Goal: Check status: Check status

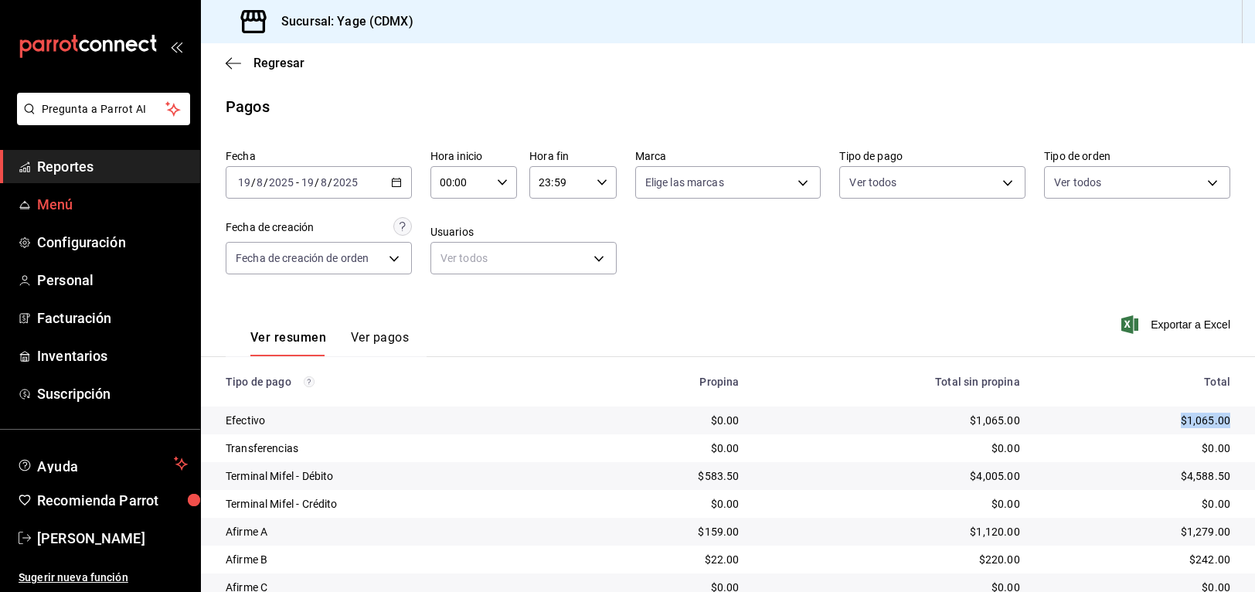
scroll to position [90, 0]
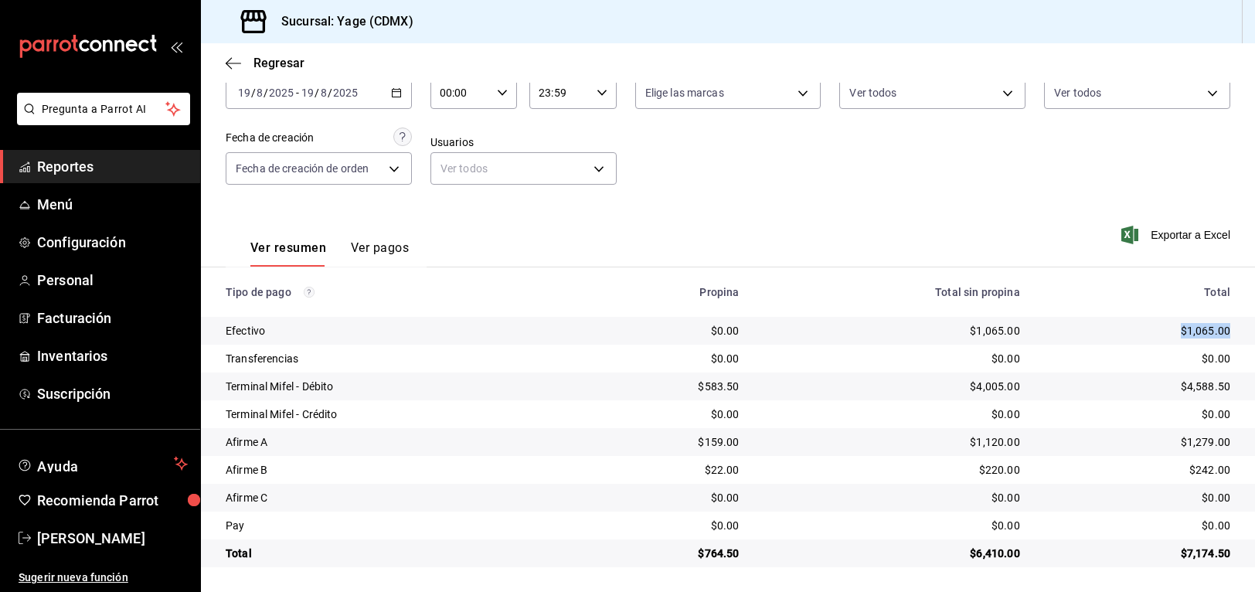
click at [75, 161] on span "Reportes" at bounding box center [112, 166] width 151 height 21
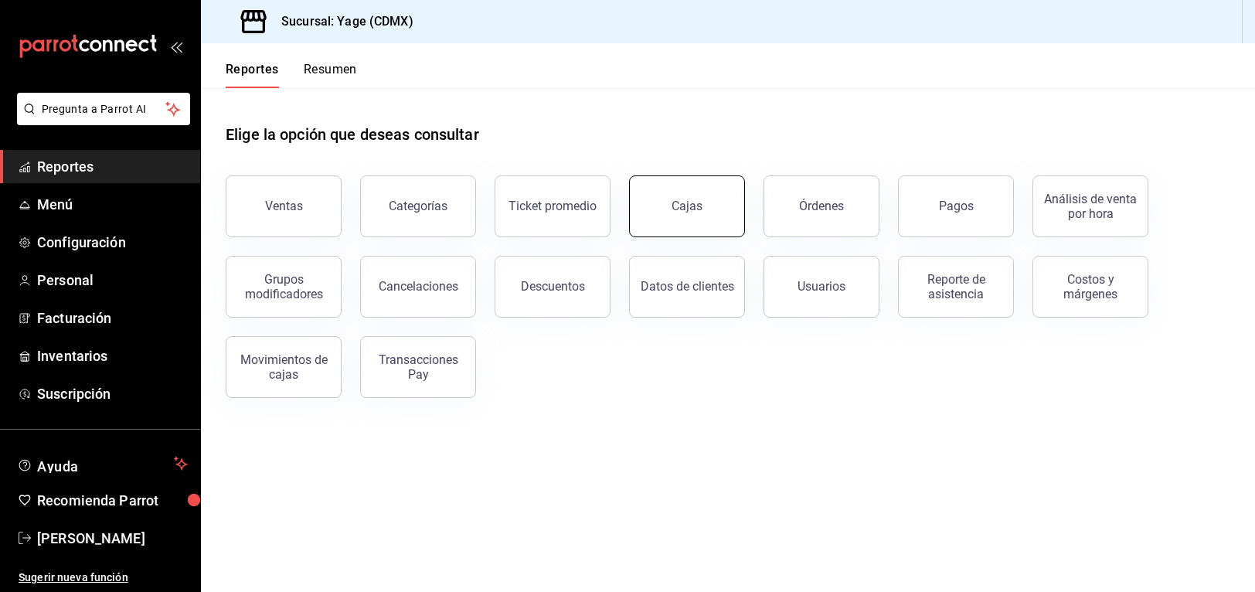
click at [684, 192] on button "Cajas" at bounding box center [687, 206] width 116 height 62
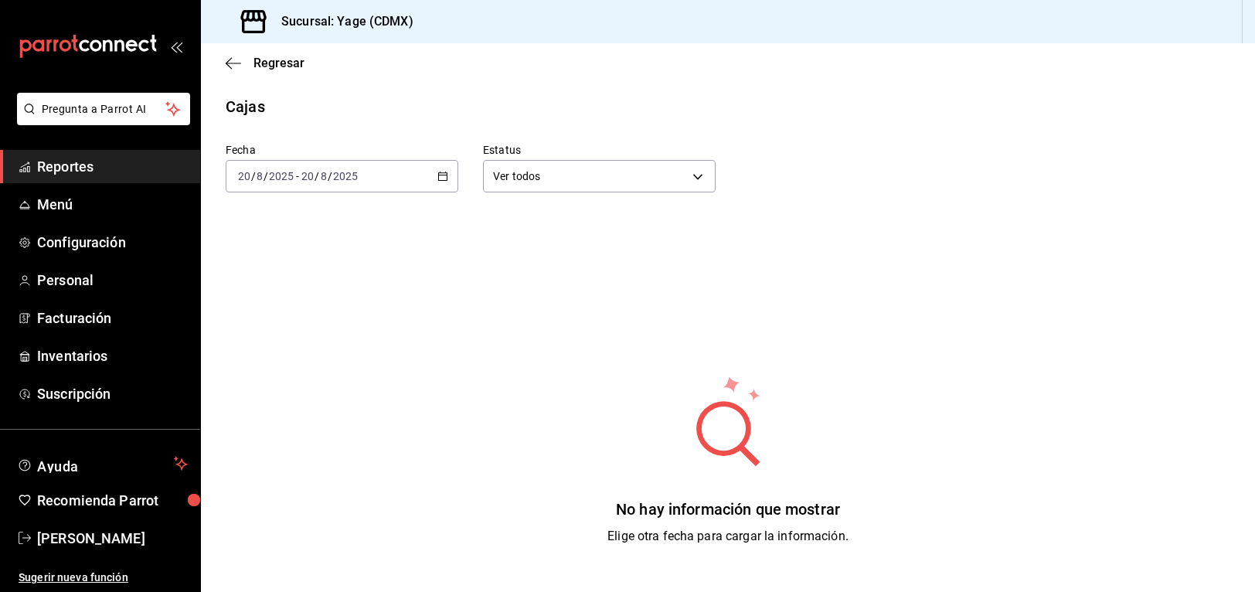
click at [443, 192] on div "[DATE] [DATE] - [DATE] [DATE]" at bounding box center [342, 176] width 233 height 32
click at [80, 204] on span "Menú" at bounding box center [112, 204] width 151 height 21
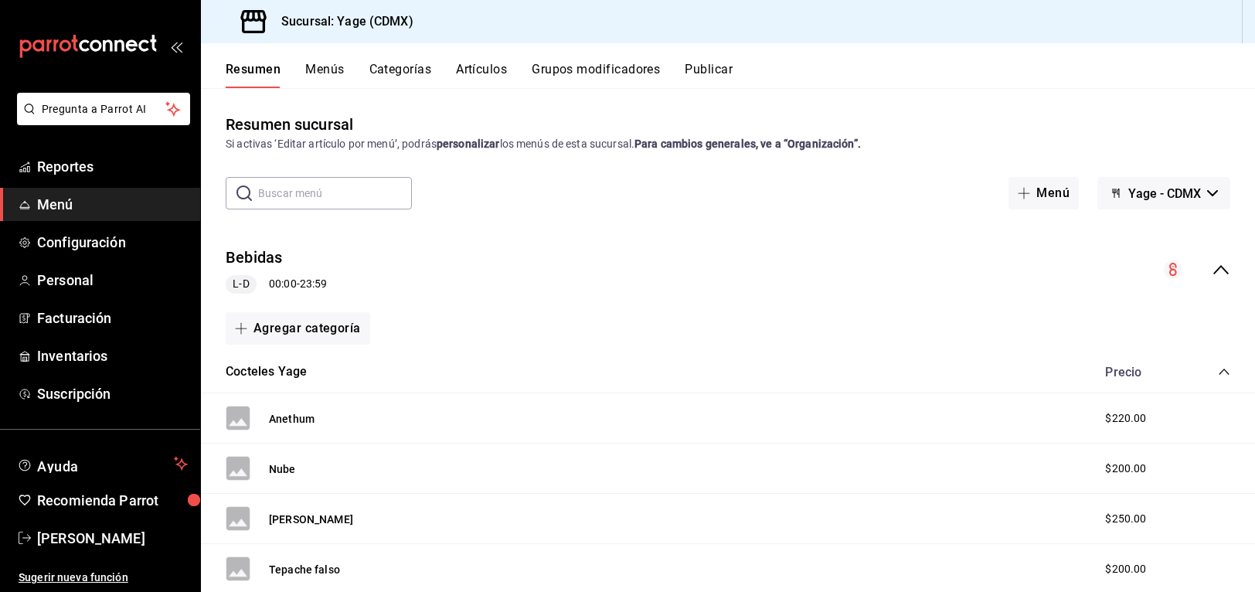
click at [87, 208] on span "Menú" at bounding box center [112, 204] width 151 height 21
click at [96, 171] on span "Reportes" at bounding box center [112, 166] width 151 height 21
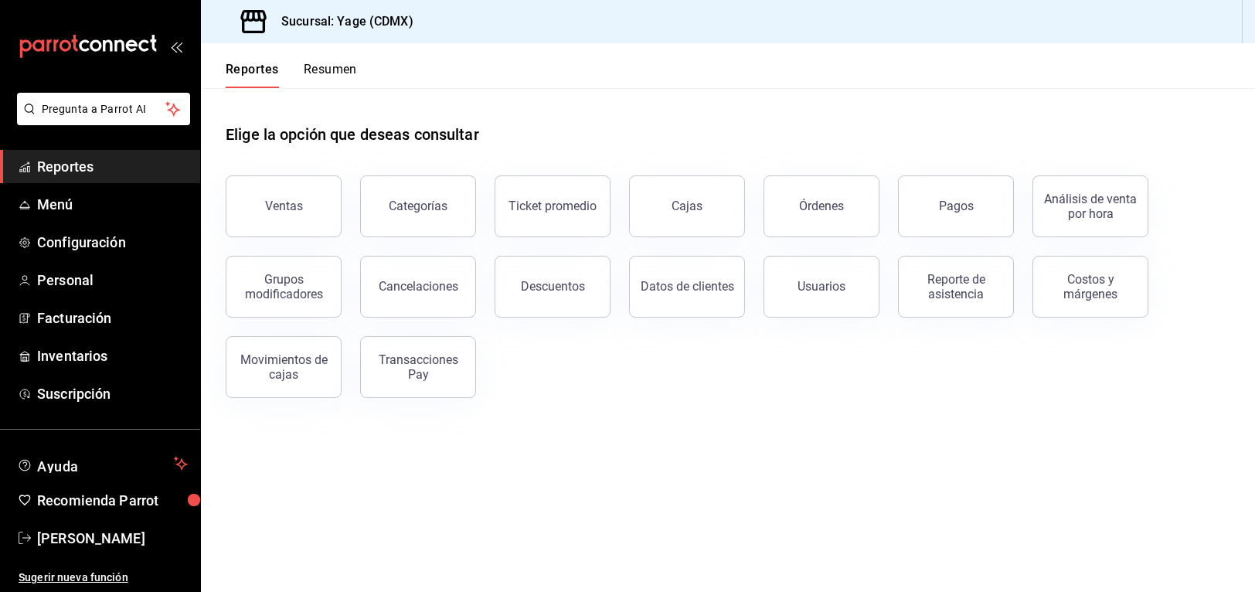
click at [756, 223] on div "Órdenes" at bounding box center [812, 197] width 134 height 80
click at [720, 218] on button "Cajas" at bounding box center [687, 206] width 116 height 62
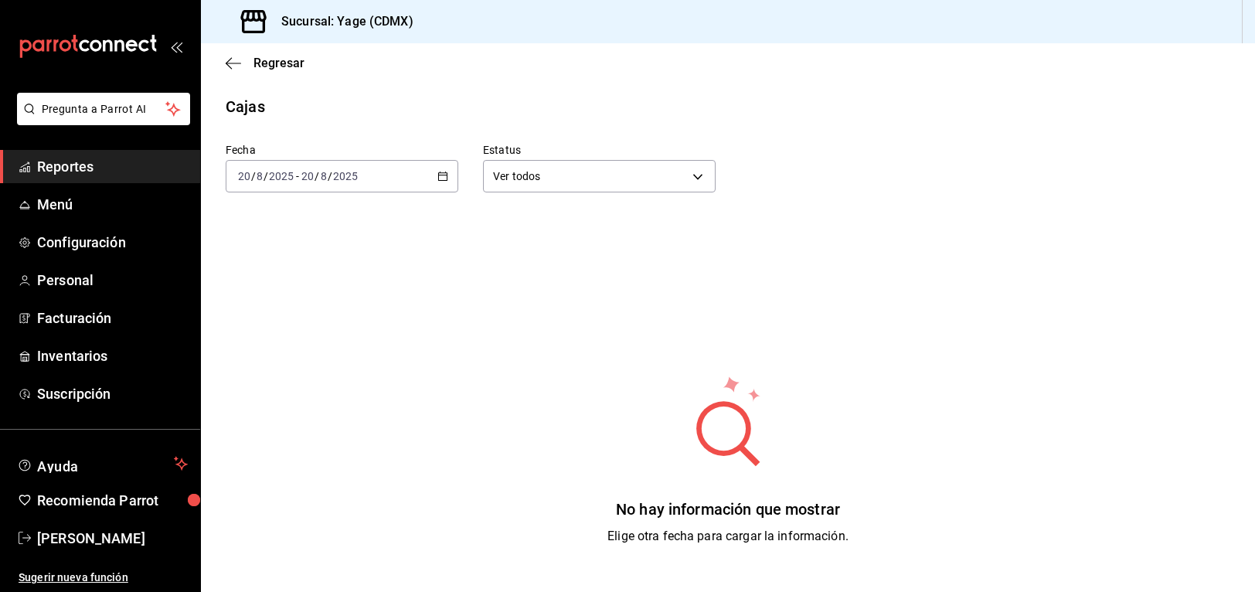
click at [438, 175] on \(Stroke\) "button" at bounding box center [442, 176] width 9 height 8
click at [303, 253] on span "Ayer" at bounding box center [299, 258] width 120 height 16
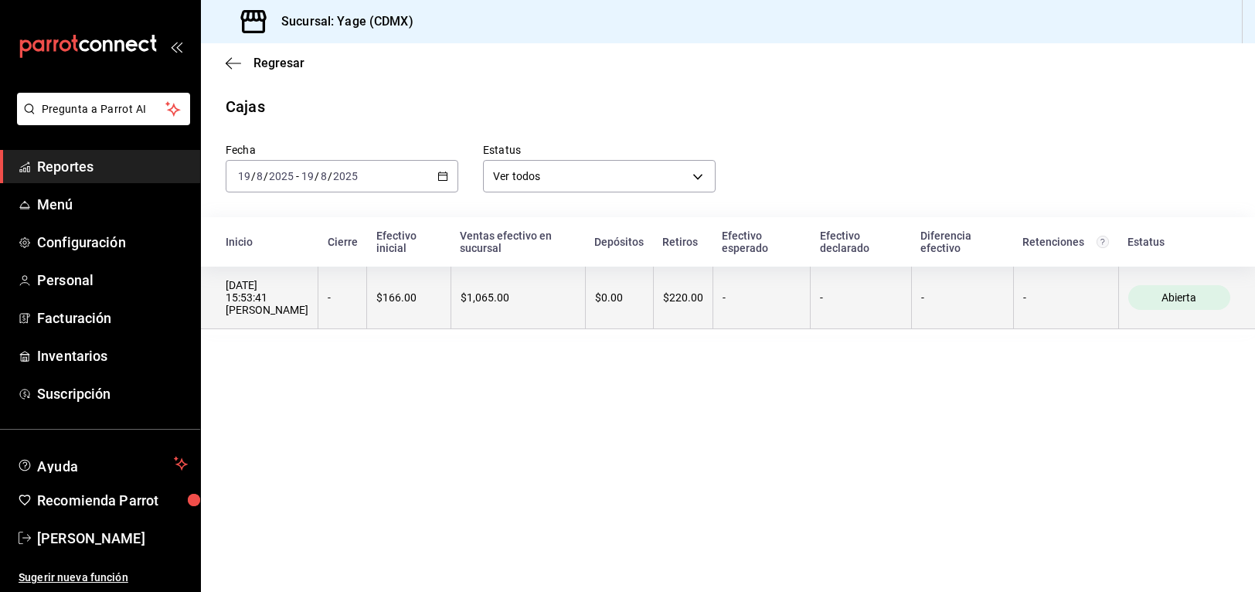
click at [535, 318] on th "$1,065.00" at bounding box center [517, 298] width 134 height 63
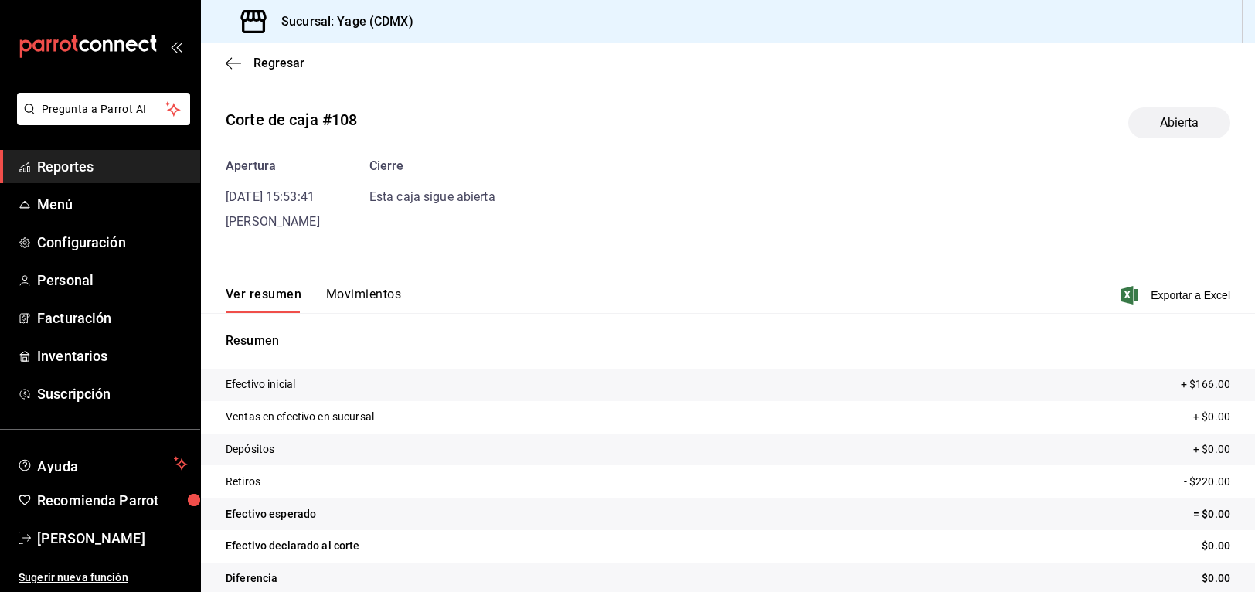
scroll to position [21, 0]
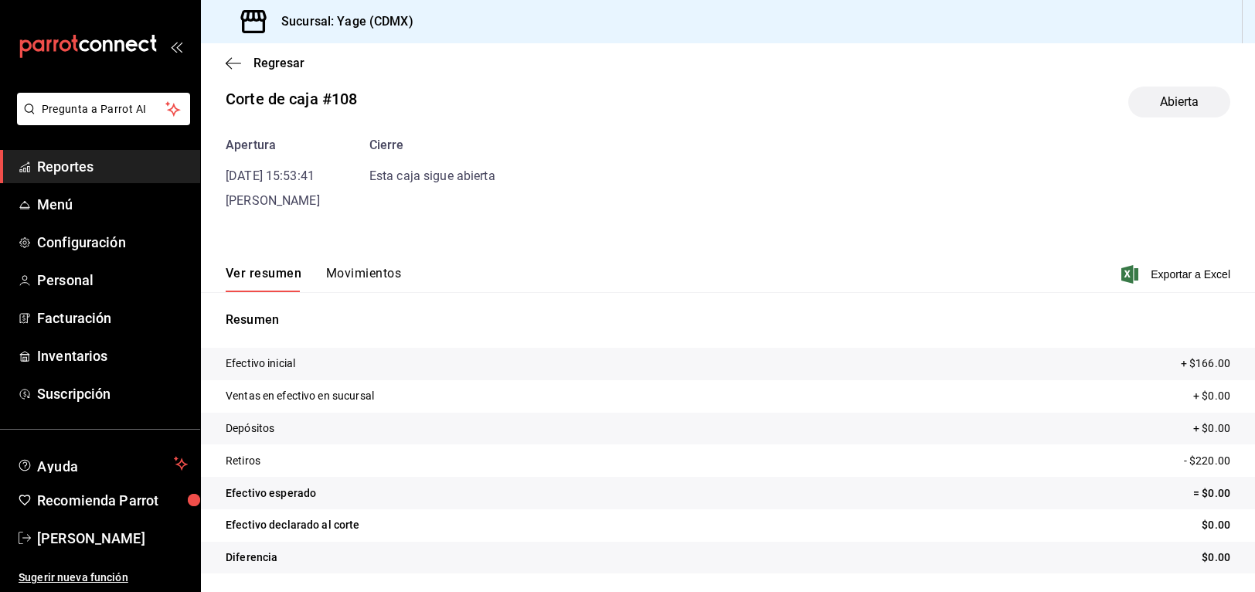
click at [100, 170] on span "Reportes" at bounding box center [112, 166] width 151 height 21
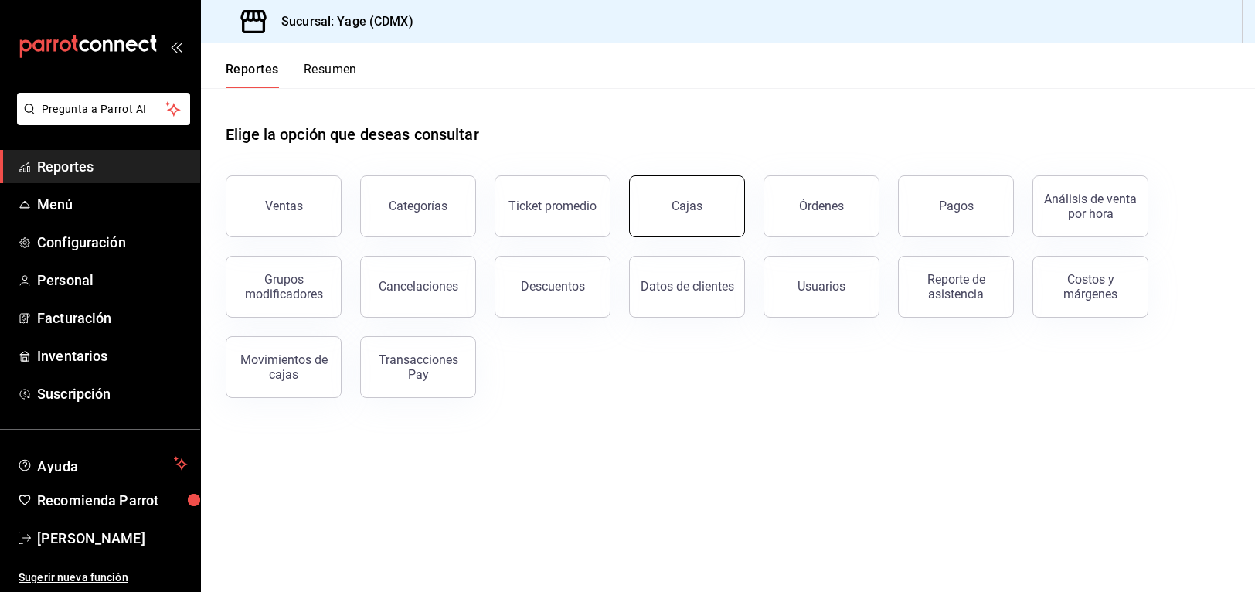
click at [722, 236] on div "Cajas" at bounding box center [677, 197] width 134 height 80
click at [690, 188] on button "Cajas" at bounding box center [687, 206] width 116 height 62
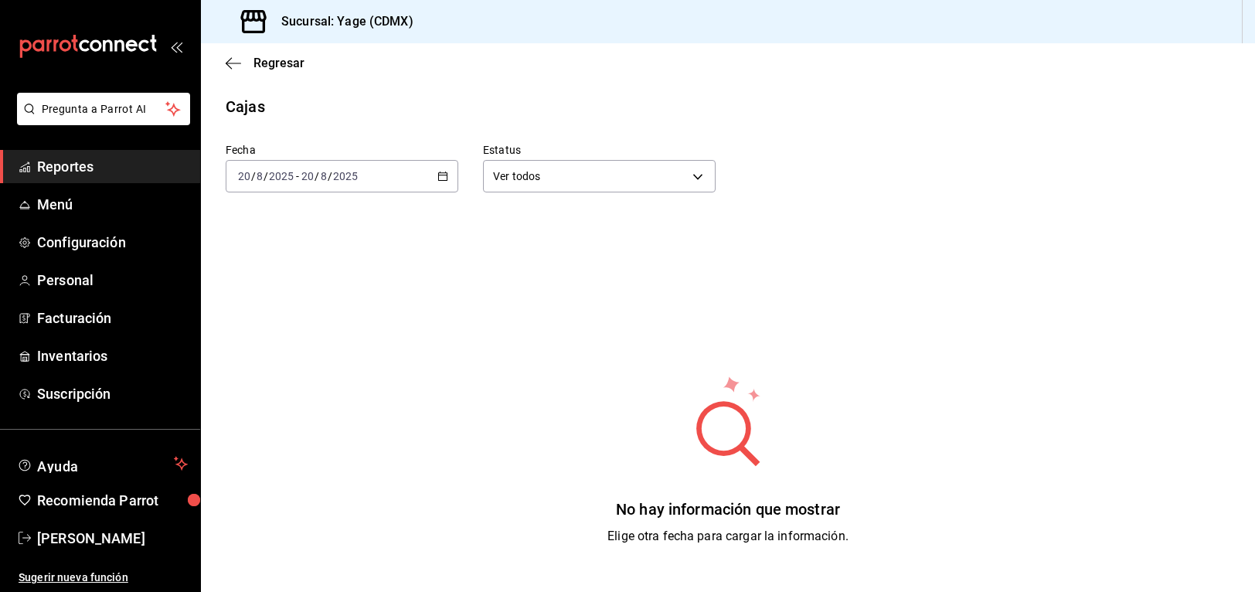
click at [447, 181] on icon "button" at bounding box center [442, 176] width 11 height 11
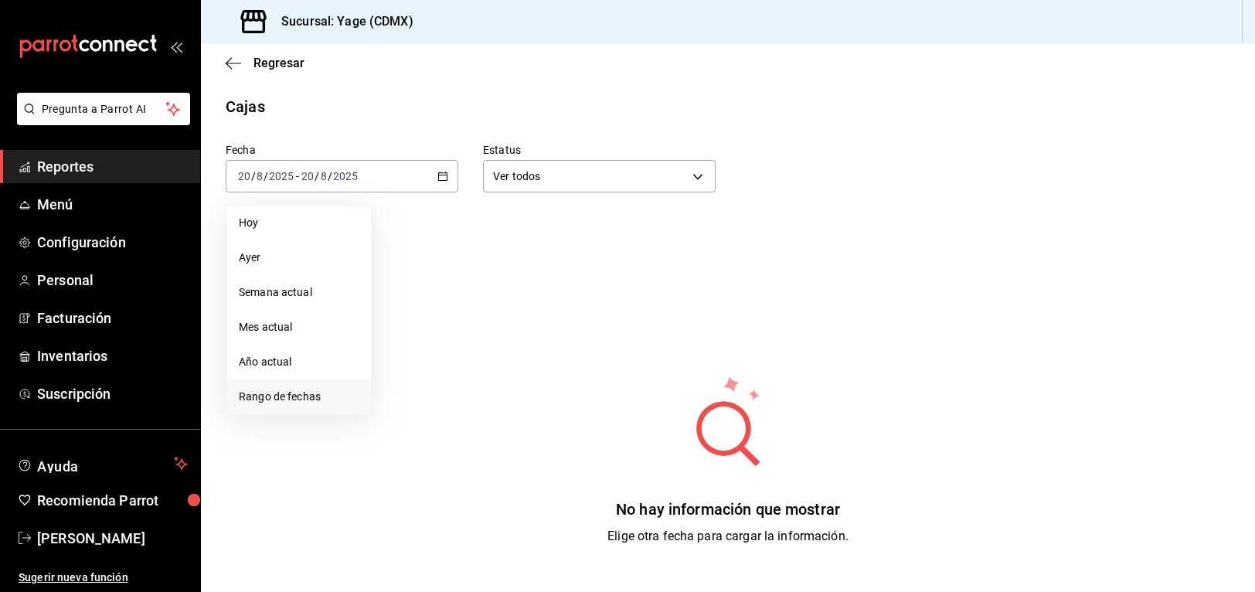
click at [304, 401] on span "Rango de fechas" at bounding box center [299, 397] width 120 height 16
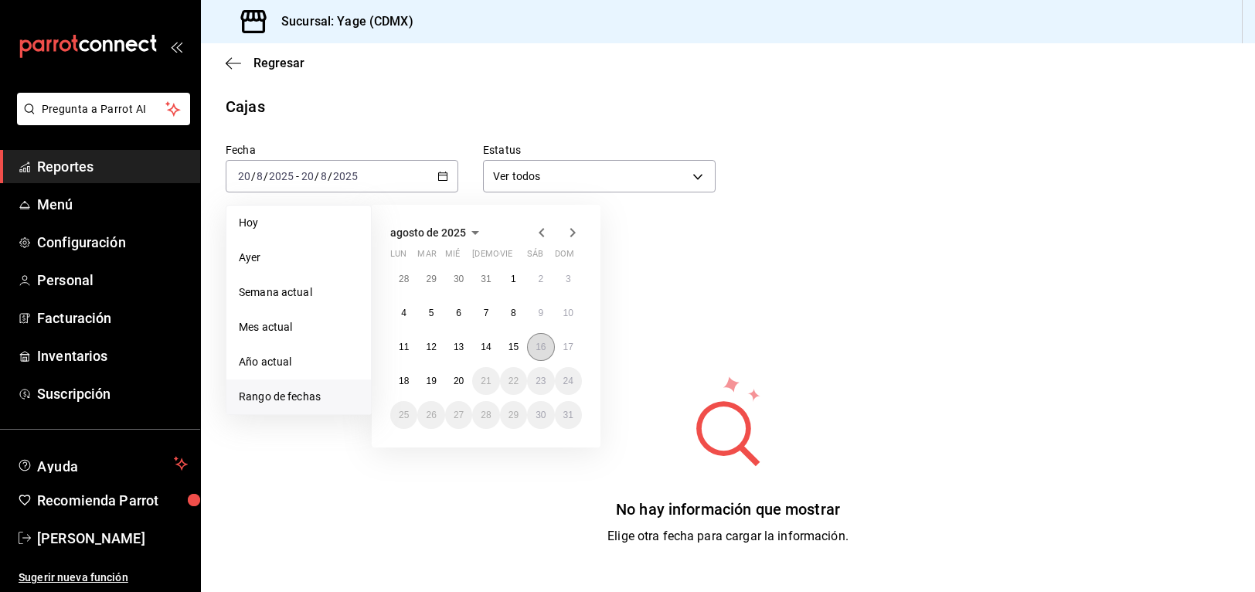
click at [544, 349] on abbr "16" at bounding box center [540, 346] width 10 height 11
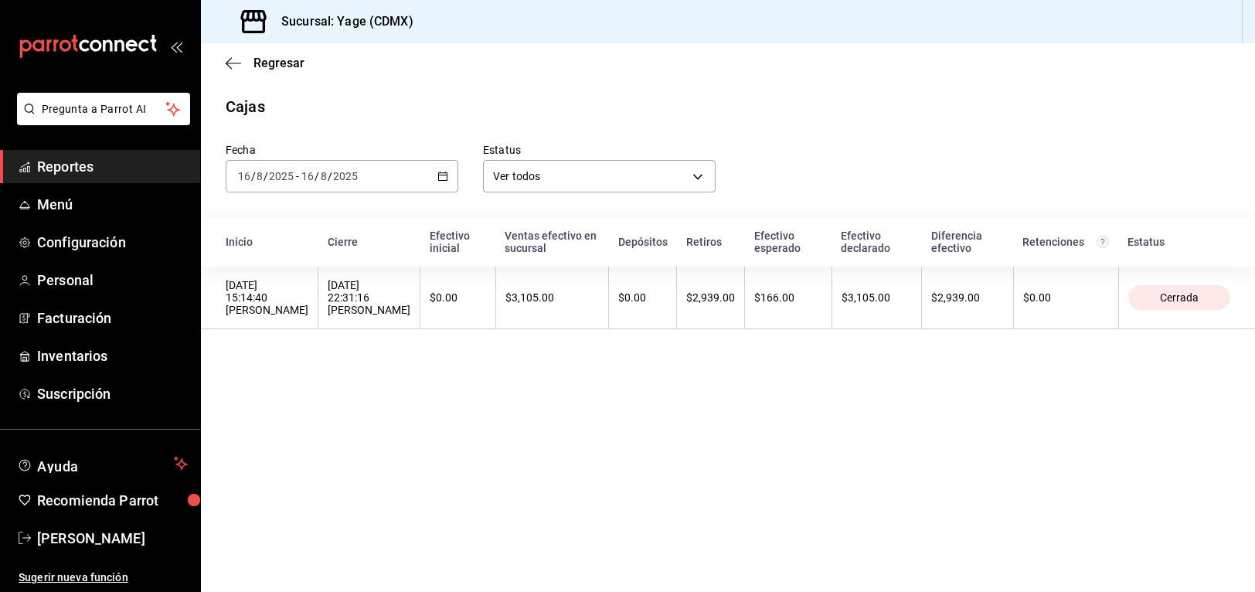
click at [442, 168] on div "[DATE] [DATE] - [DATE] [DATE]" at bounding box center [342, 176] width 233 height 32
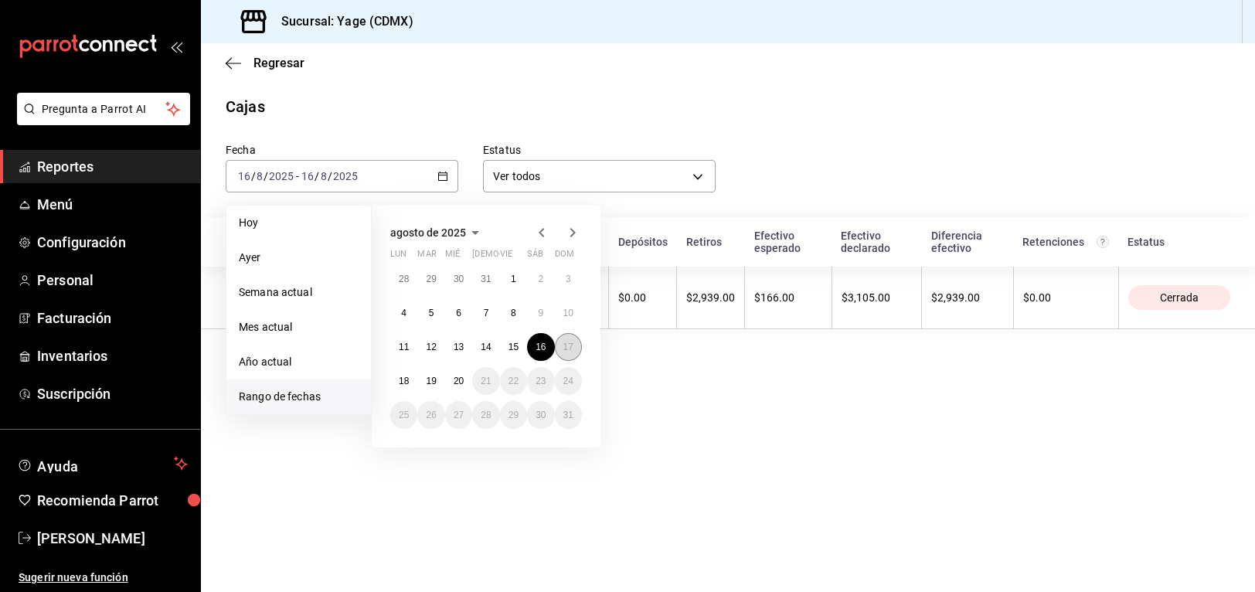
click at [559, 345] on button "17" at bounding box center [568, 347] width 27 height 28
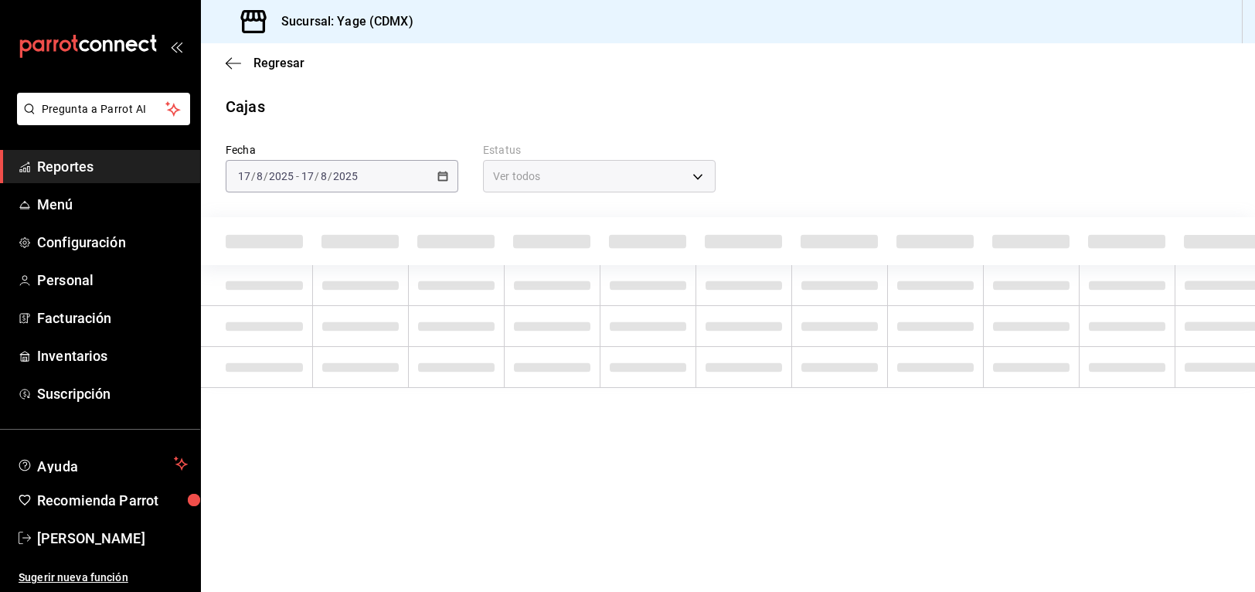
click at [559, 345] on main "Regresar Cajas Fecha [DATE] [DATE] - [DATE] [DATE] Estatus Ver todos ALL" at bounding box center [728, 317] width 1054 height 548
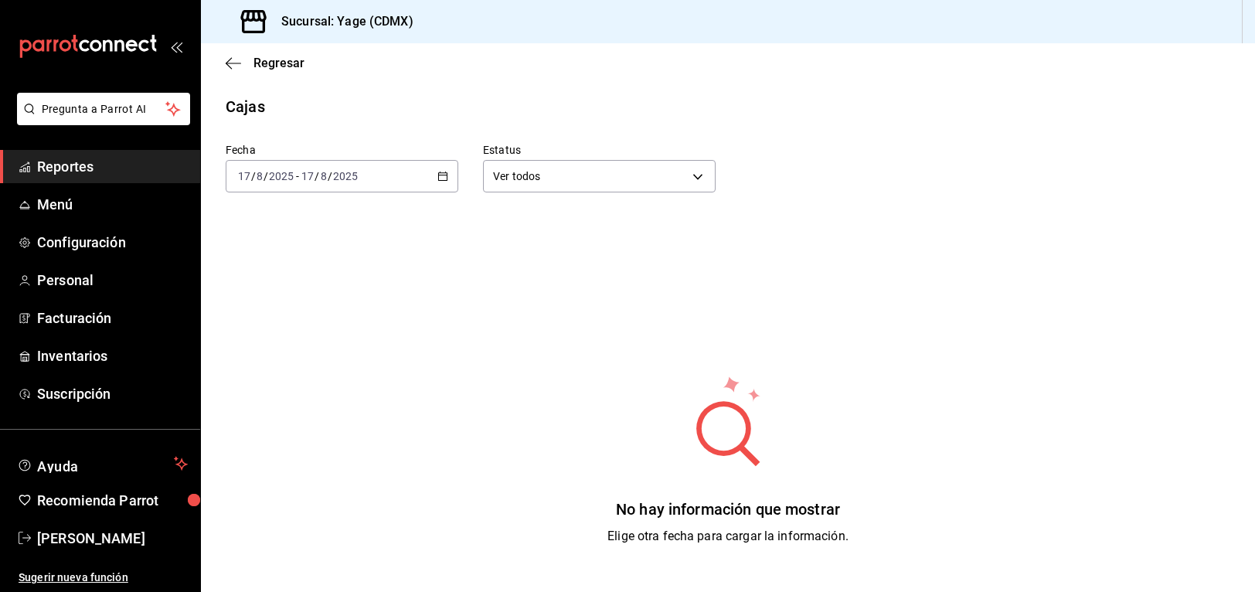
click at [439, 174] on icon "button" at bounding box center [442, 176] width 11 height 11
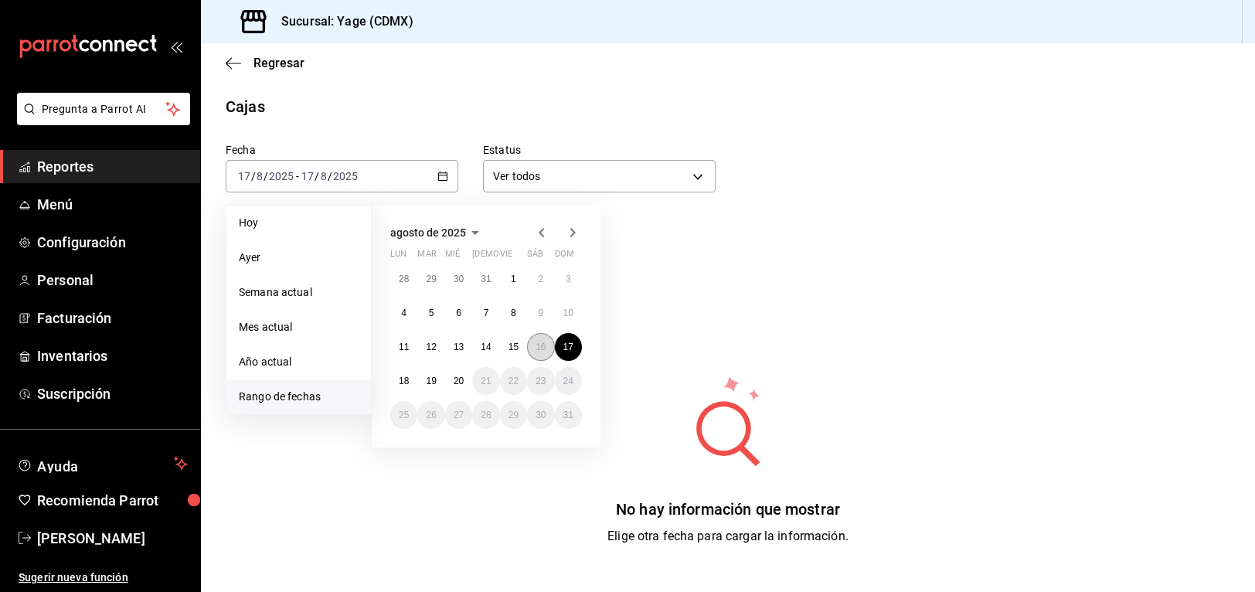
click at [541, 345] on abbr "16" at bounding box center [540, 346] width 10 height 11
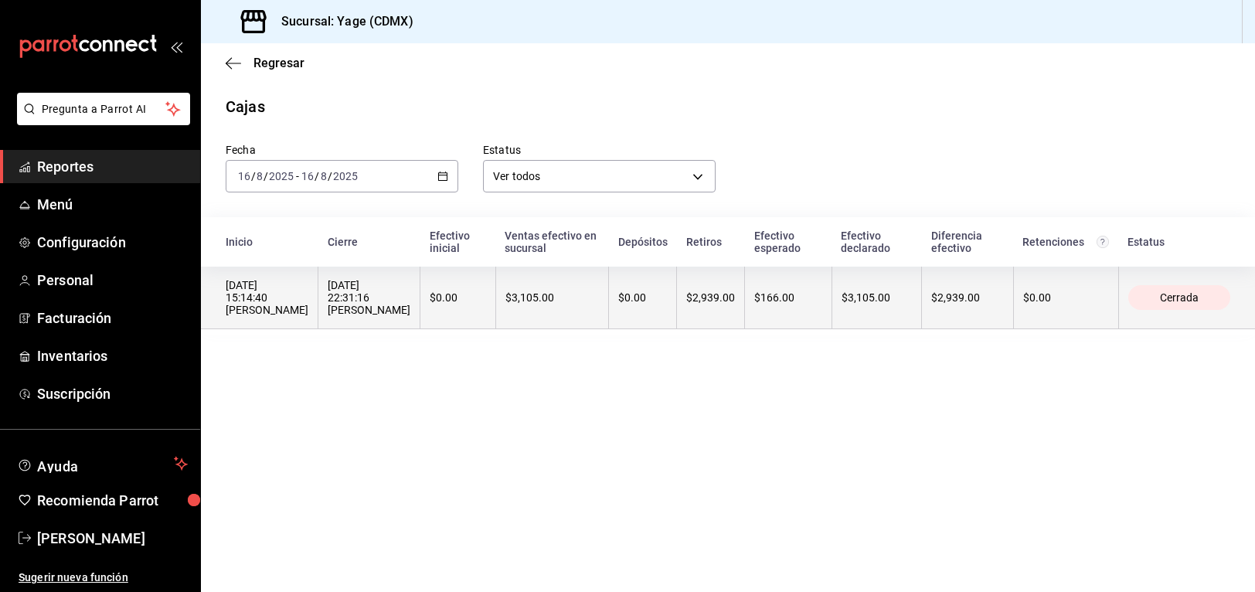
click at [401, 300] on div "[DATE] 22:31:16 [PERSON_NAME]" at bounding box center [369, 297] width 83 height 37
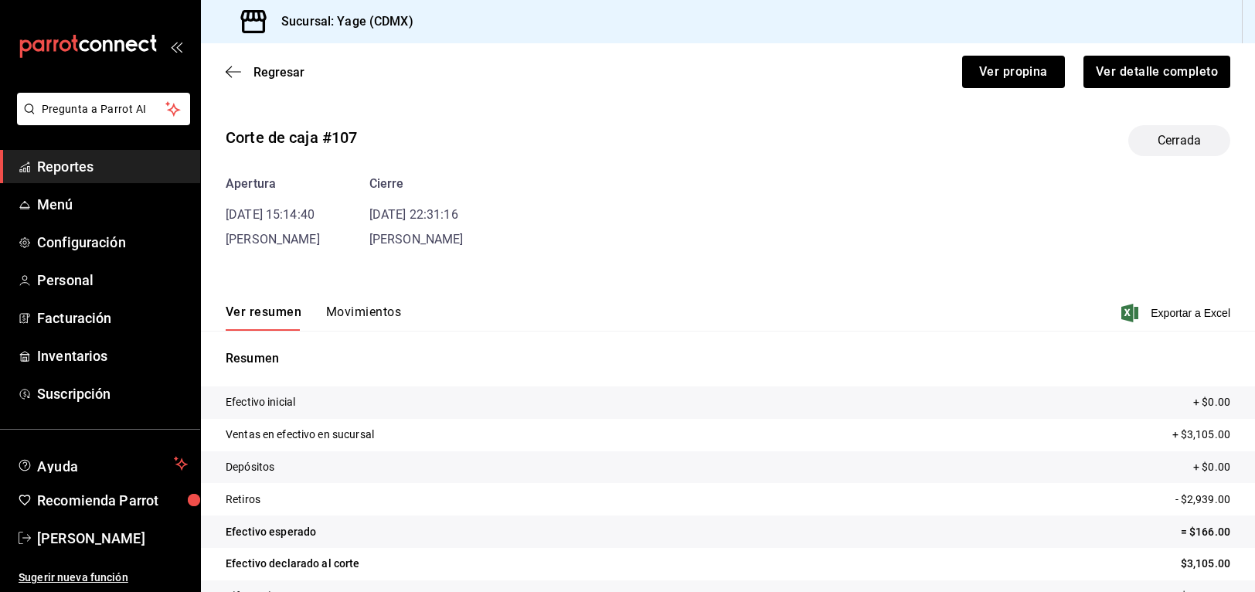
click at [378, 312] on button "Movimientos" at bounding box center [363, 317] width 75 height 26
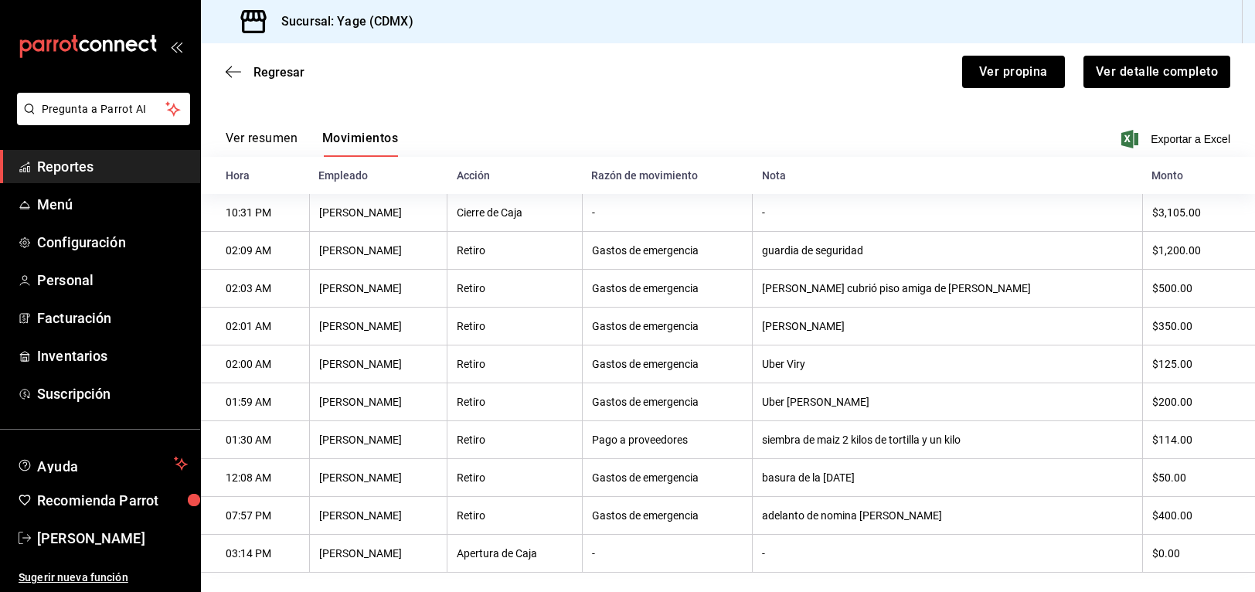
scroll to position [179, 0]
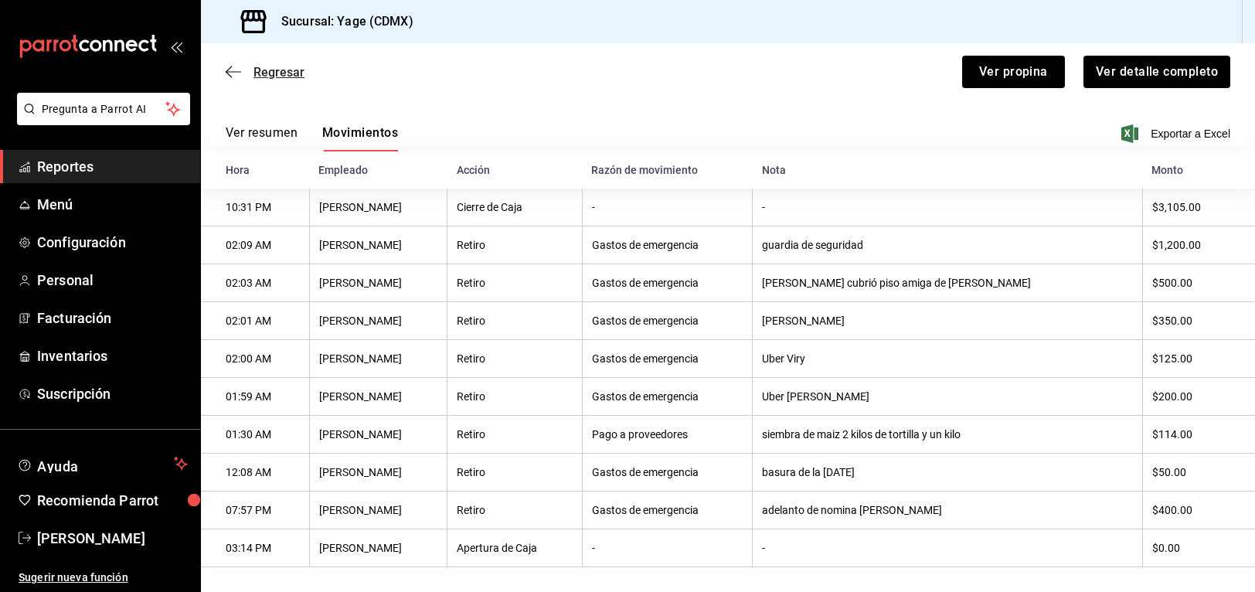
click at [236, 70] on icon "button" at bounding box center [233, 72] width 15 height 14
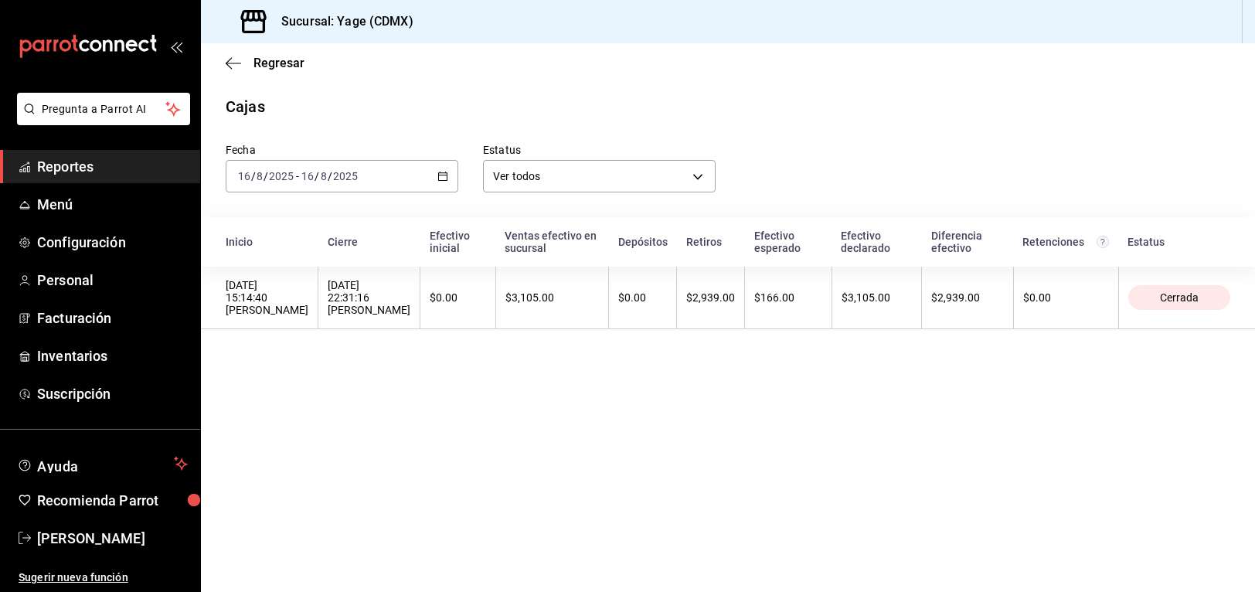
click at [435, 173] on div "[DATE] [DATE] - [DATE] [DATE]" at bounding box center [342, 176] width 233 height 32
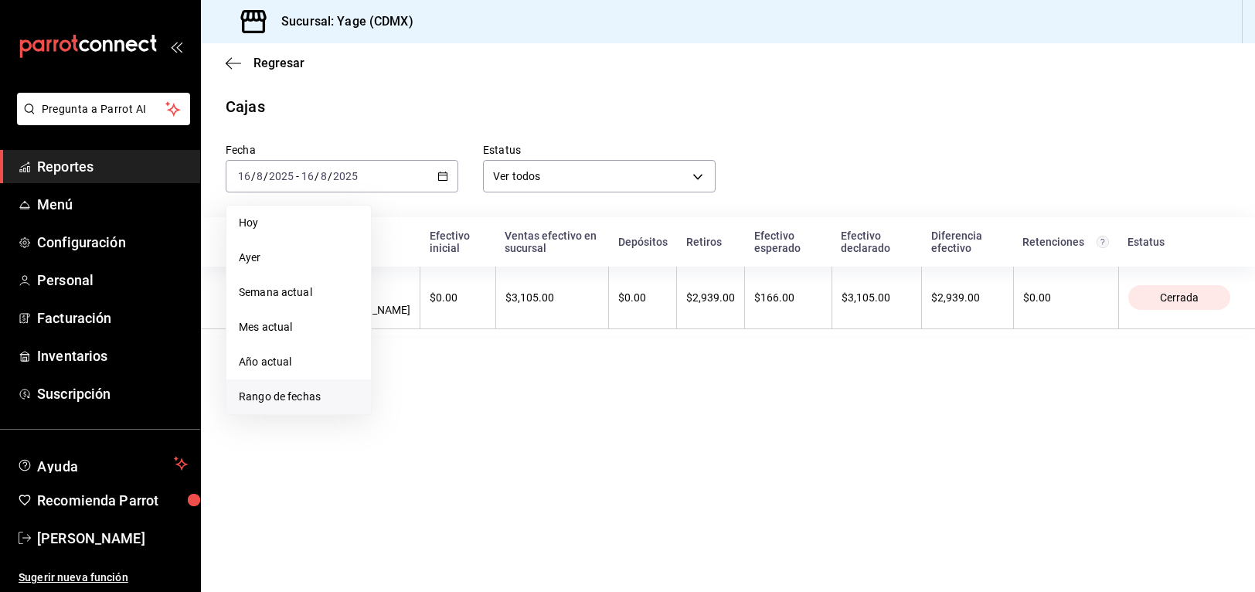
click at [329, 390] on span "Rango de fechas" at bounding box center [299, 397] width 120 height 16
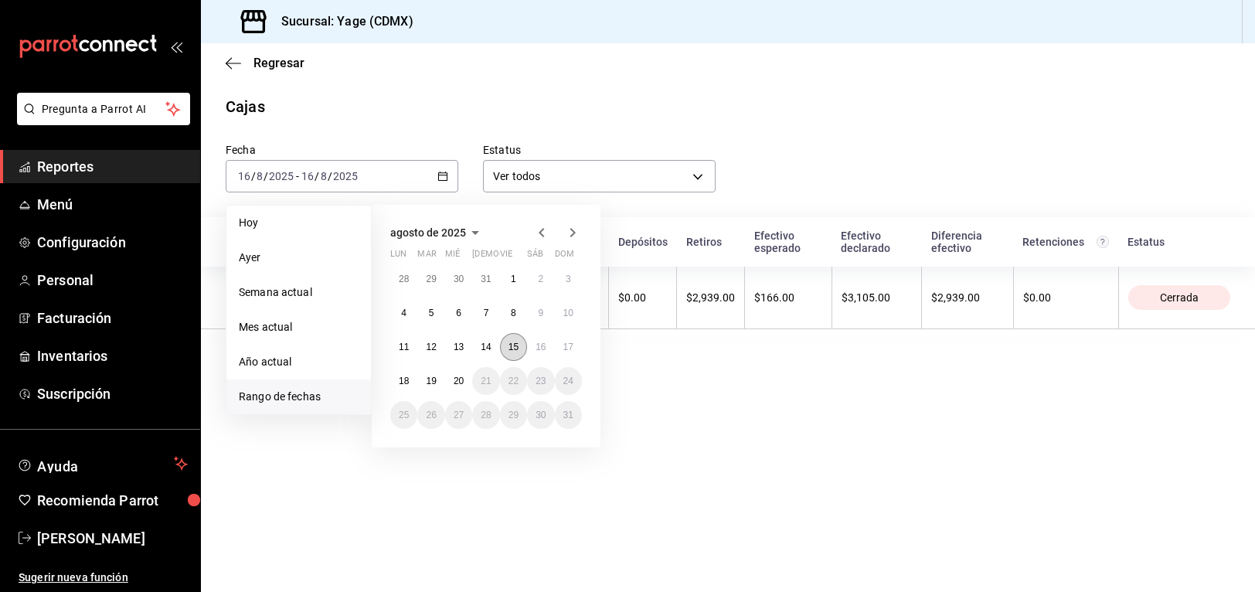
click at [510, 345] on abbr "15" at bounding box center [513, 346] width 10 height 11
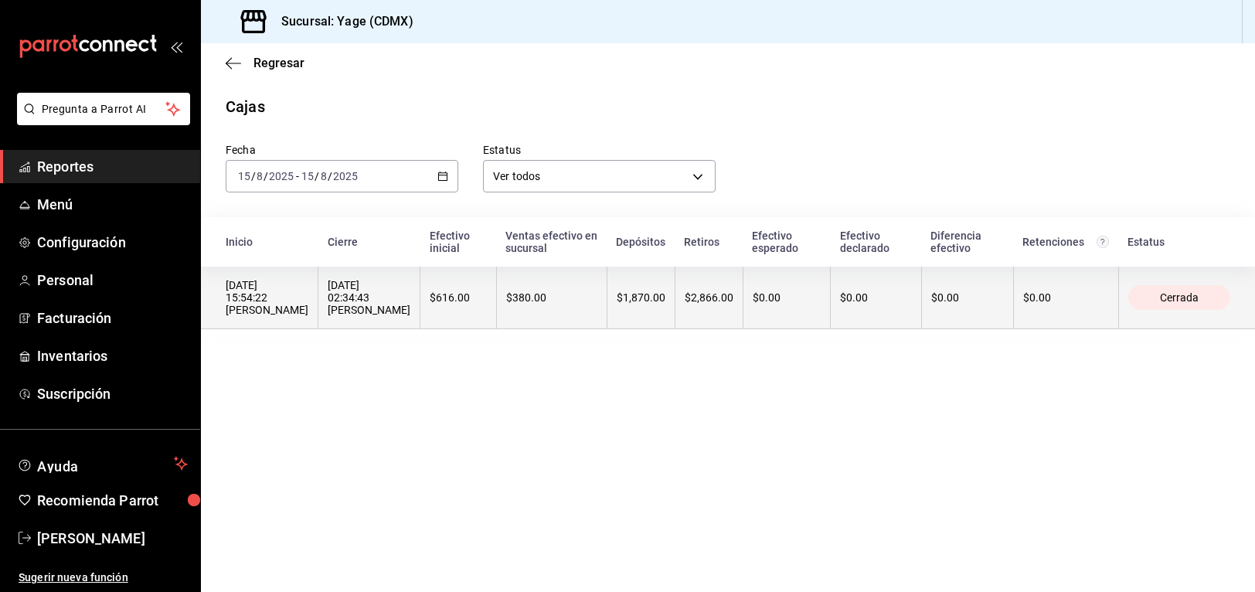
click at [410, 294] on th "[DATE] 02:34:43 [PERSON_NAME]" at bounding box center [369, 298] width 102 height 63
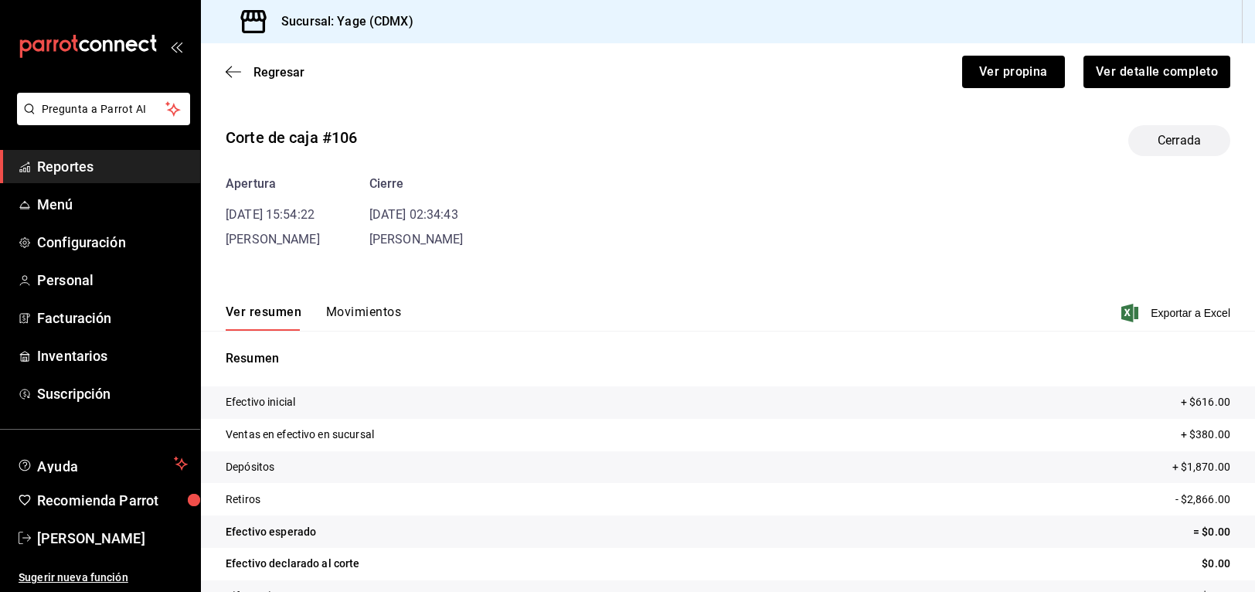
click at [377, 319] on button "Movimientos" at bounding box center [363, 317] width 75 height 26
